Goal: Find specific page/section: Find specific page/section

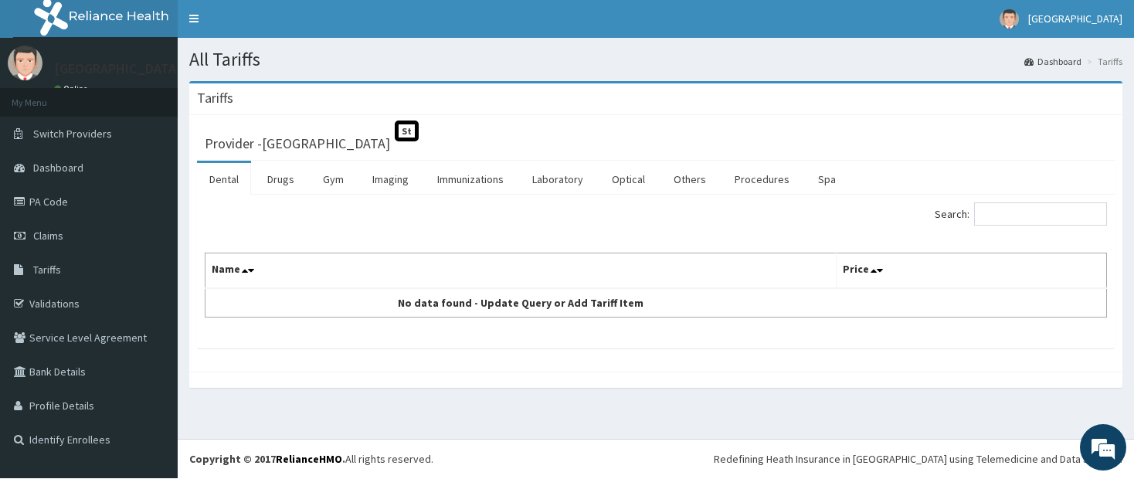
click at [588, 166] on link "Laboratory" at bounding box center [558, 180] width 76 height 32
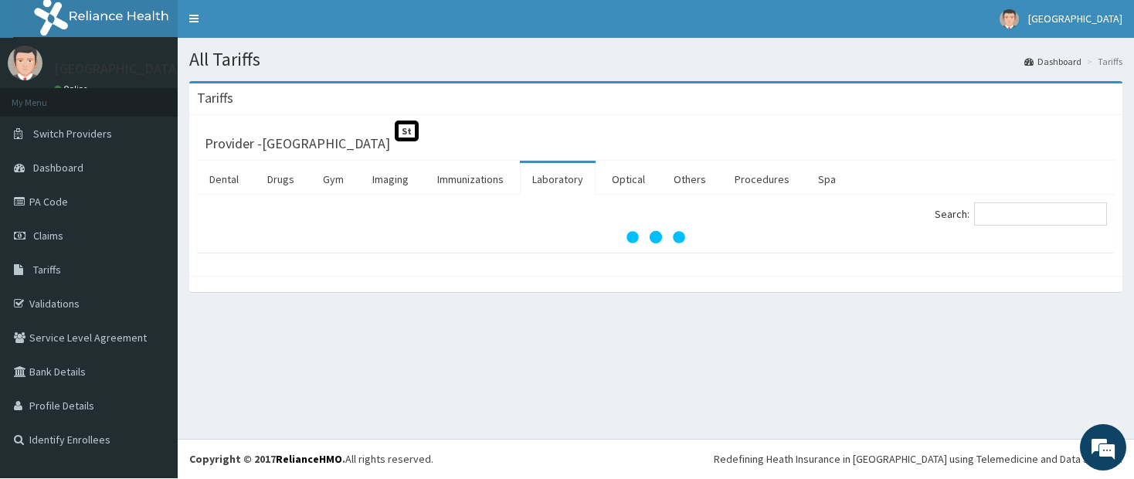
scroll to position [1, 0]
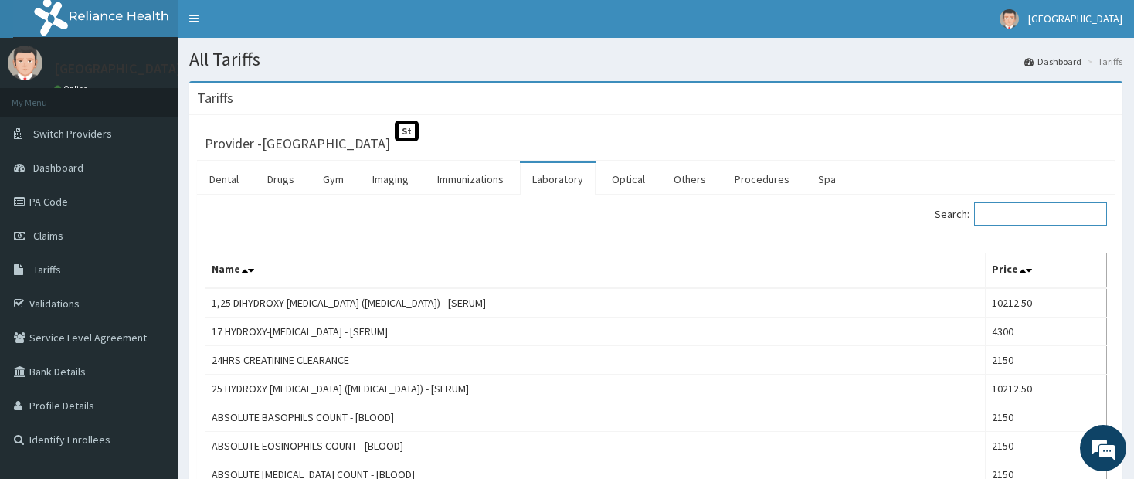
click at [1056, 205] on input "Search:" at bounding box center [1040, 213] width 133 height 23
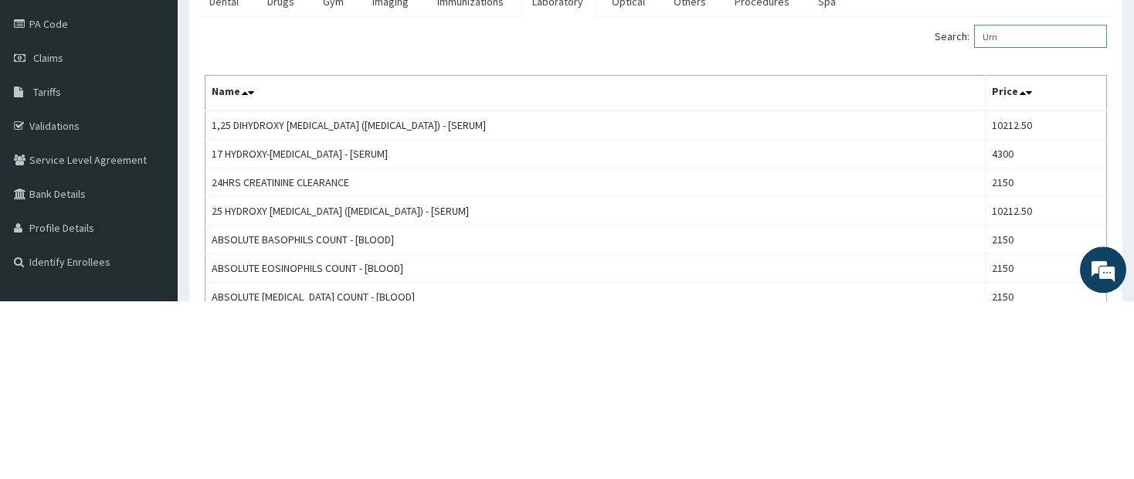
scroll to position [0, 0]
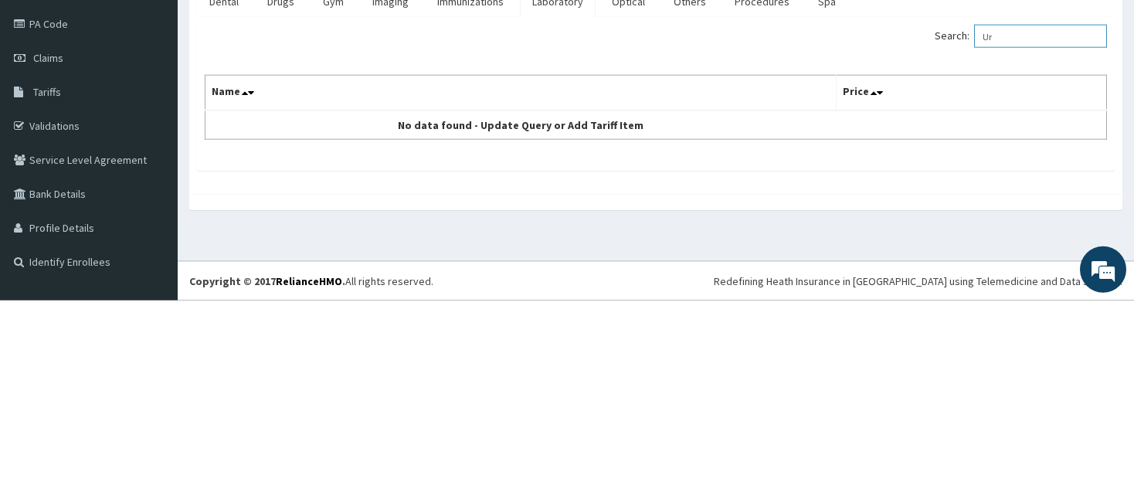
type input "U"
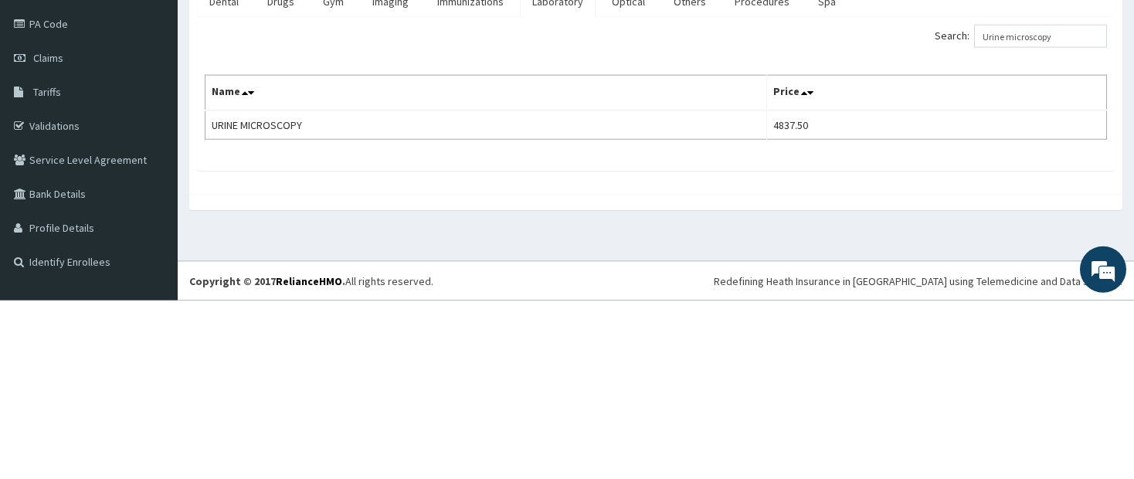
click at [1073, 196] on div "Search: Urine microscopy Name Price URINE MICROSCOPY 4837.50" at bounding box center [656, 273] width 918 height 154
click at [1053, 207] on input "Urine microscopy" at bounding box center [1040, 214] width 133 height 23
click at [1095, 203] on input "Urine microscopy" at bounding box center [1040, 214] width 133 height 23
click at [1080, 203] on input "Urine microscopy" at bounding box center [1040, 214] width 133 height 23
click at [1104, 196] on div "Search: Urine microscopy Name Price URINE MICROSCOPY 4837.50" at bounding box center [656, 273] width 918 height 154
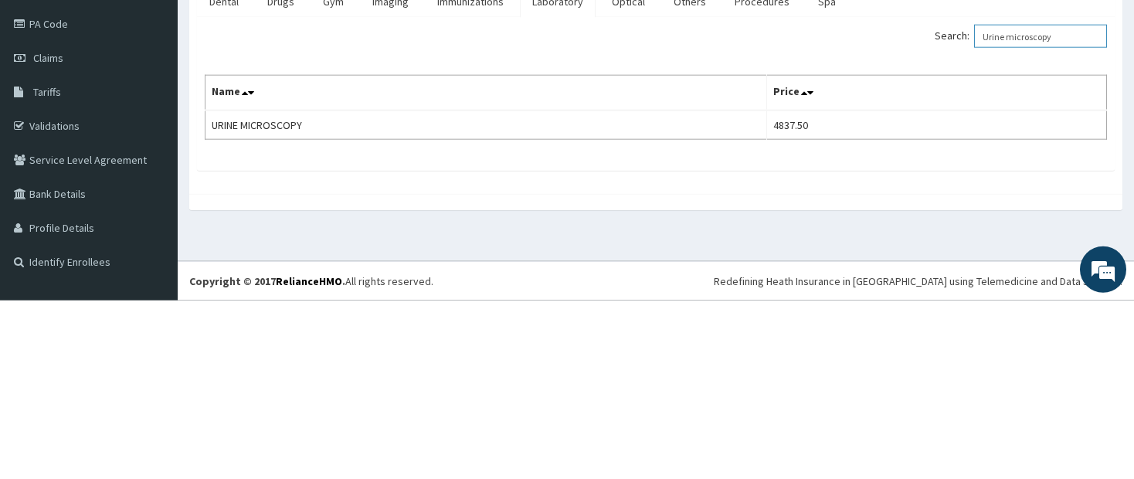
click at [1067, 203] on input "Urine microscopy" at bounding box center [1040, 214] width 133 height 23
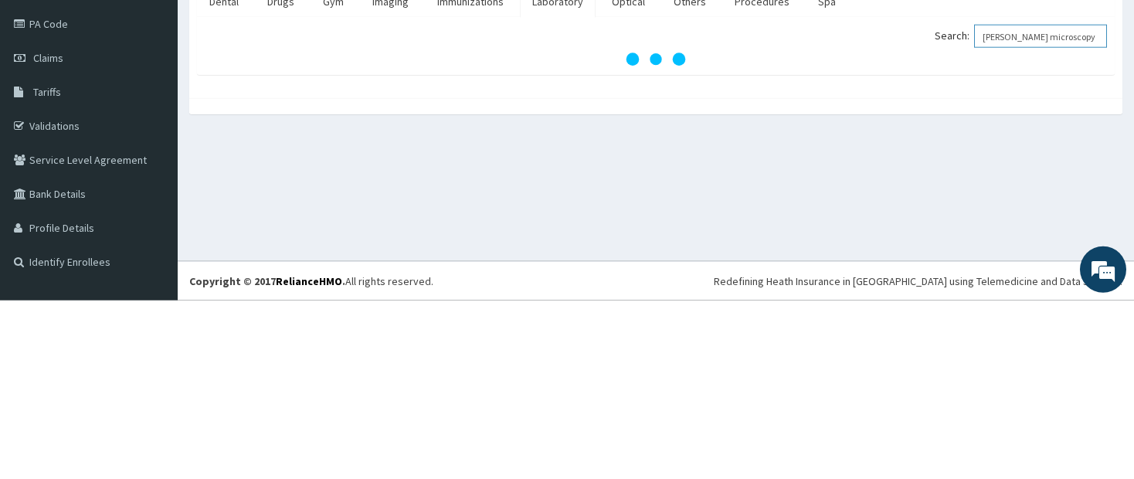
click at [1094, 203] on input "SUrine microscopy" at bounding box center [1040, 214] width 133 height 23
type input "Sputummicroscopy"
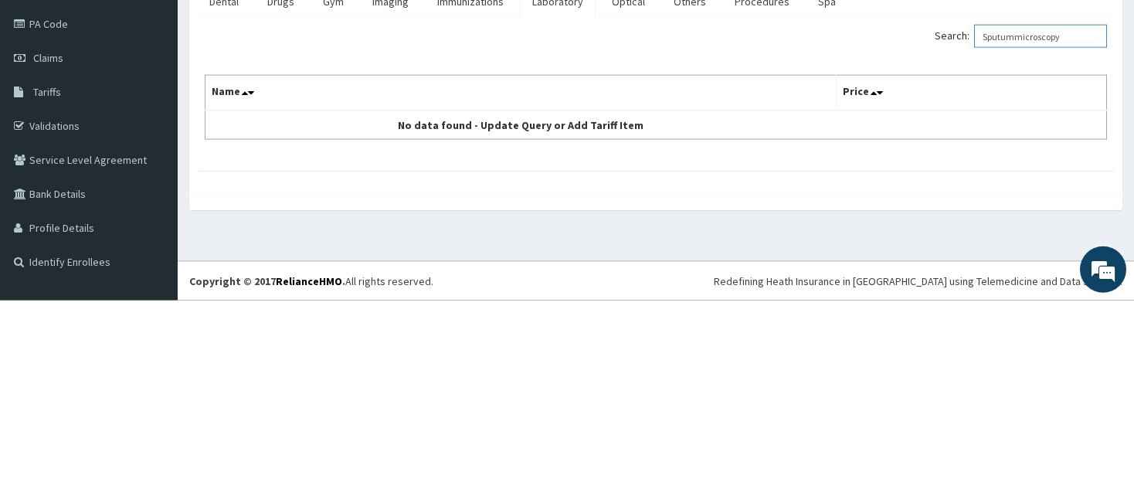
click at [1065, 207] on input "Sputummicroscopy" at bounding box center [1040, 214] width 133 height 23
click at [1090, 203] on input "Sputummicroscopy" at bounding box center [1040, 214] width 133 height 23
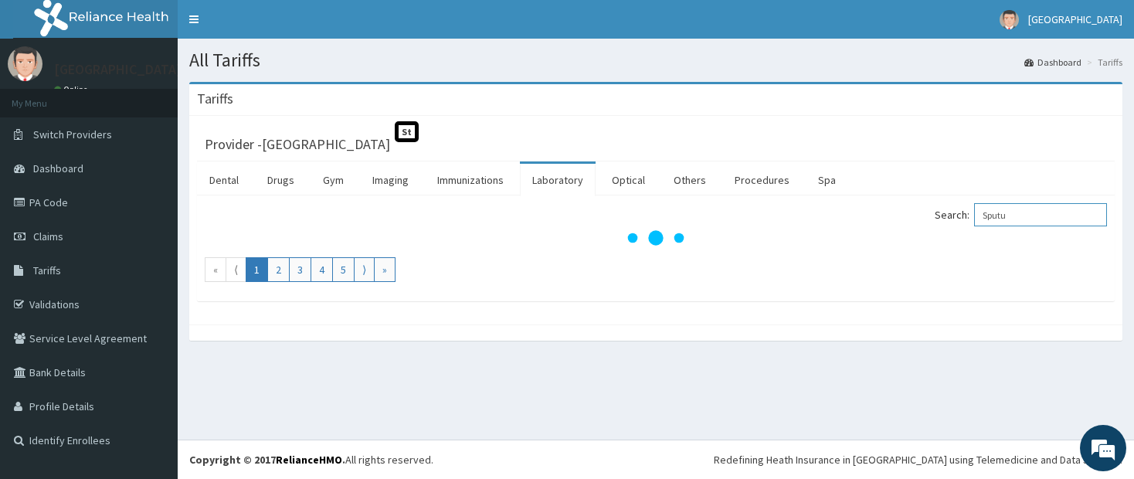
type input "Sputu"
click at [944, 24] on nav "Toggle navigation Port Hospital Port Hospital - portharcourteuropeanhosp@gmail.…" at bounding box center [656, 19] width 957 height 39
click at [568, 183] on link "Laboratory" at bounding box center [558, 180] width 76 height 32
click at [1053, 194] on ul "Dental Drugs Gym Imaging Immunizations Laboratory Optical Others Procedures Spa" at bounding box center [656, 179] width 918 height 34
click at [1056, 205] on input "Search:" at bounding box center [1040, 214] width 133 height 23
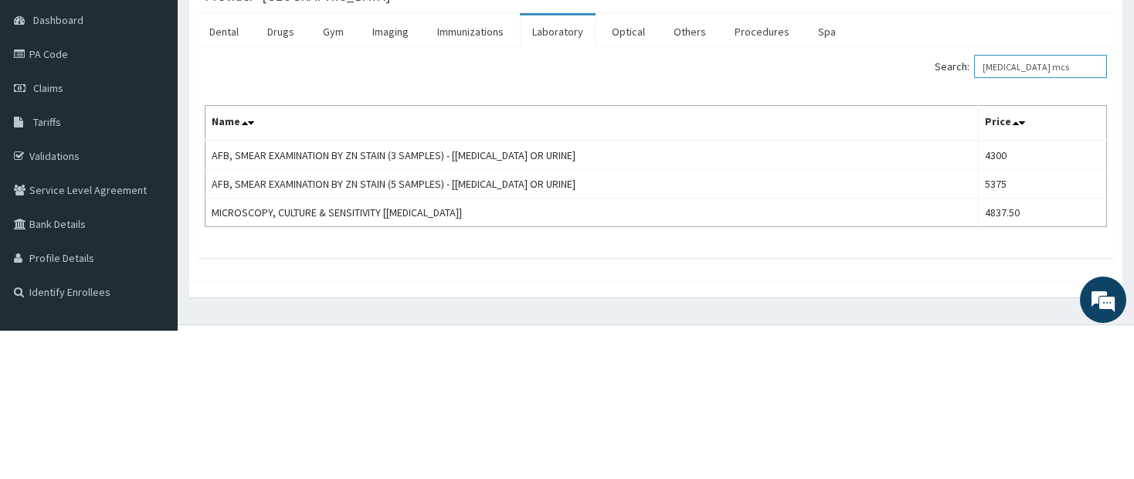
type input "Sputum mcs"
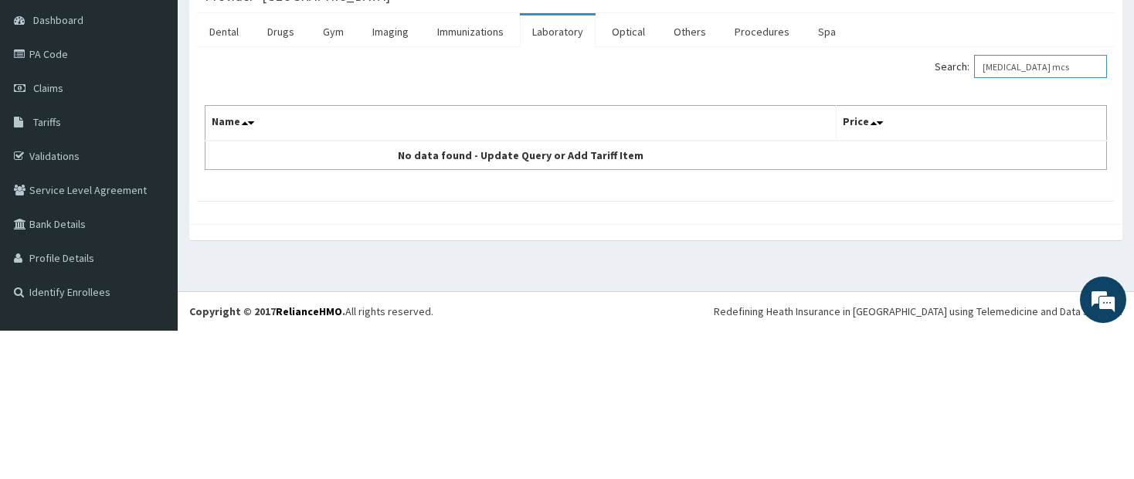
click at [1085, 203] on input "Sputum mcs" at bounding box center [1040, 214] width 133 height 23
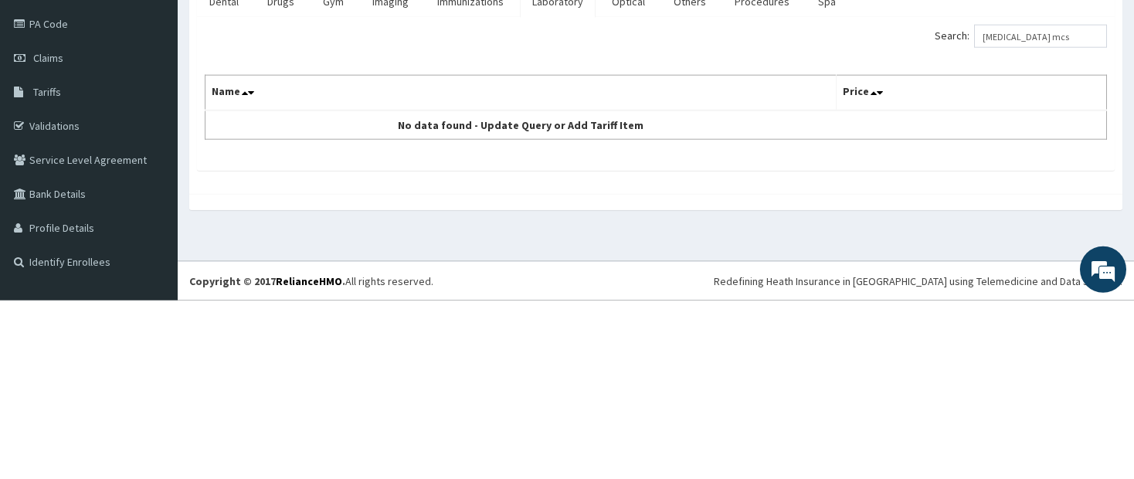
click at [56, 187] on link "PA Code" at bounding box center [89, 202] width 178 height 34
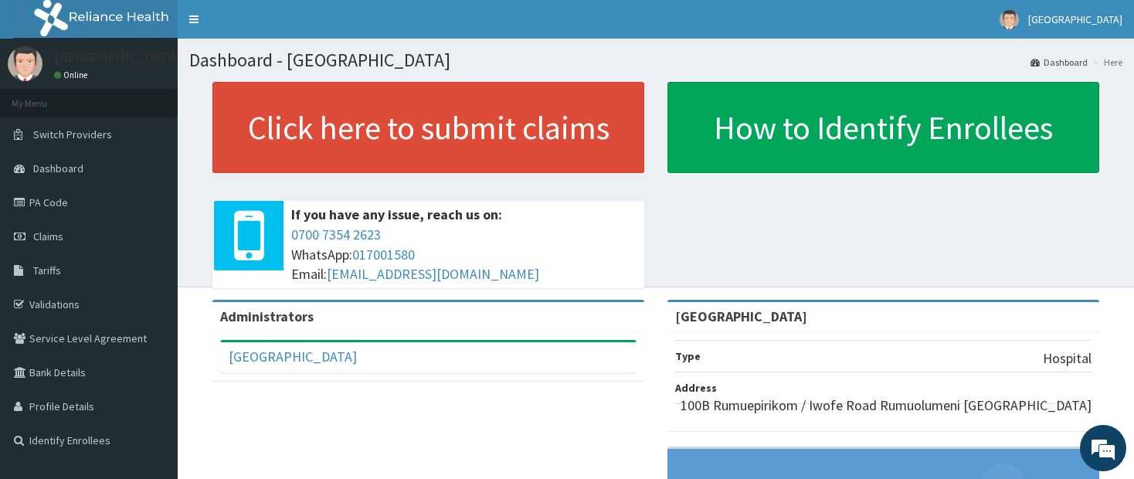
click at [85, 194] on link "PA Code" at bounding box center [89, 202] width 178 height 34
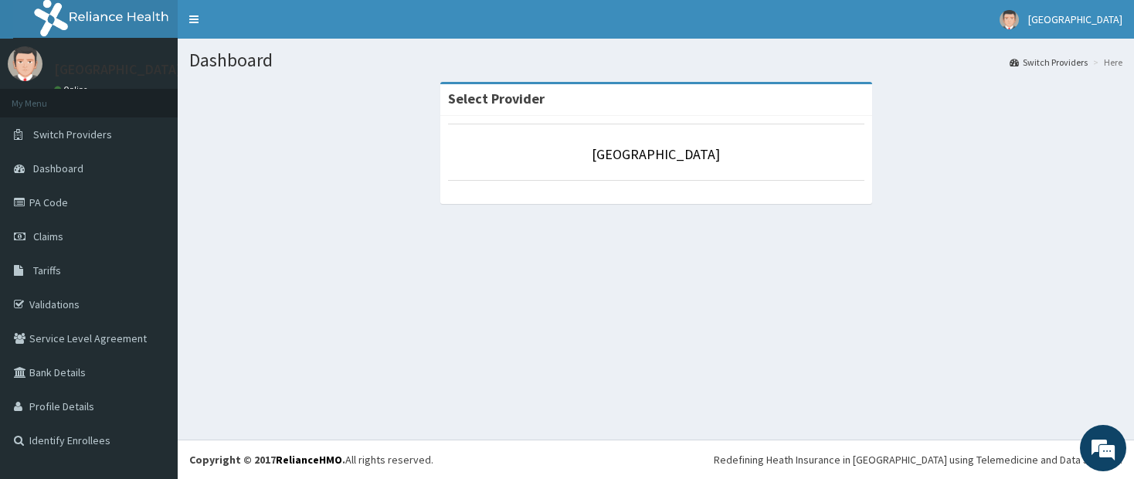
click at [49, 197] on link "PA Code" at bounding box center [89, 202] width 178 height 34
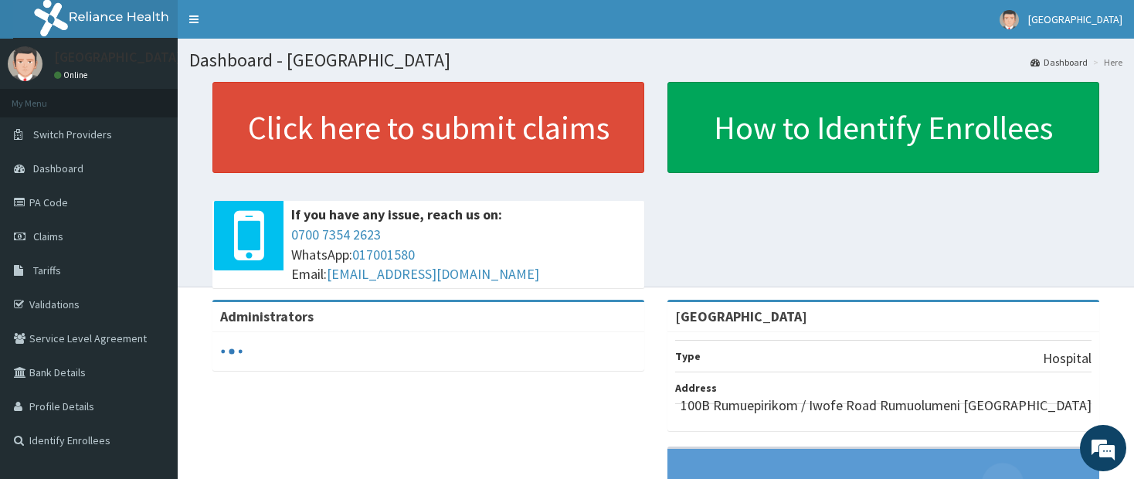
click at [48, 189] on link "PA Code" at bounding box center [89, 202] width 178 height 34
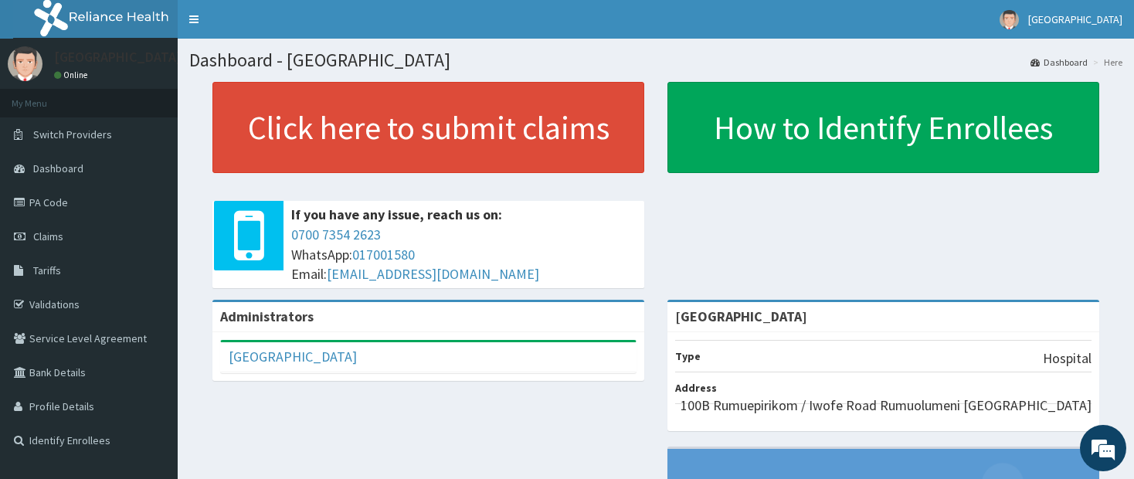
click at [114, 196] on link "PA Code" at bounding box center [89, 202] width 178 height 34
